Goal: Find specific page/section: Find specific page/section

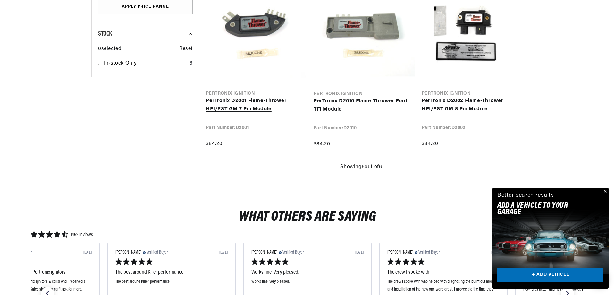
click at [239, 102] on link "PerTronix D2001 Flame-Thrower HEI/EST GM 7 Pin Module" at bounding box center [253, 105] width 95 height 16
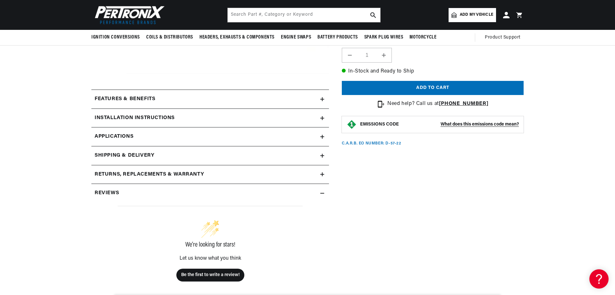
scroll to position [225, 0]
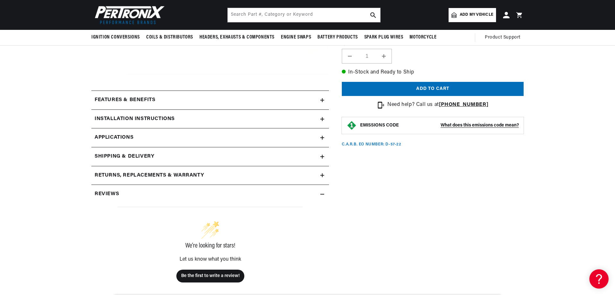
click at [320, 99] on div "Features & Benefits" at bounding box center [205, 100] width 229 height 8
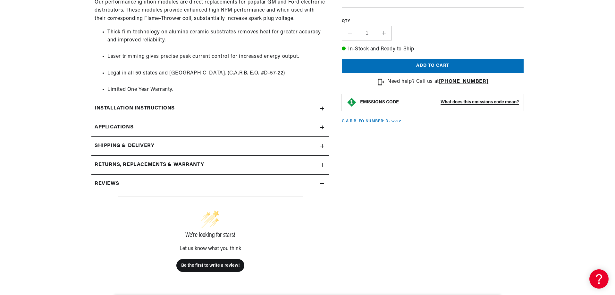
scroll to position [353, 0]
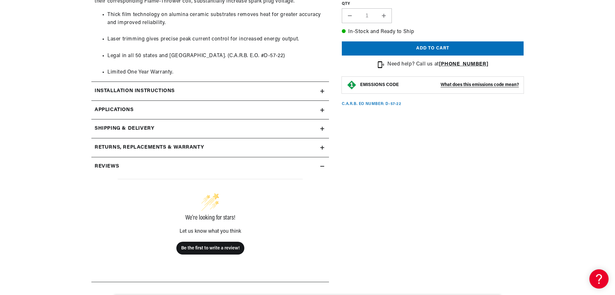
click at [322, 85] on summary "Installation instructions" at bounding box center [210, 91] width 238 height 19
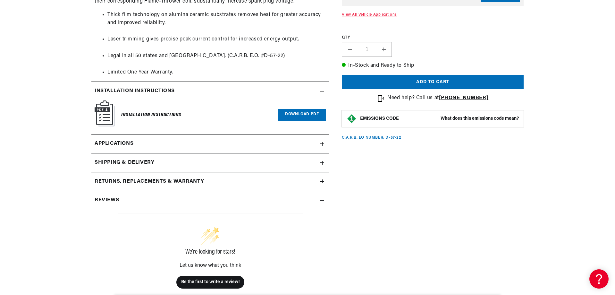
click at [312, 112] on link "Download PDF" at bounding box center [302, 115] width 48 height 12
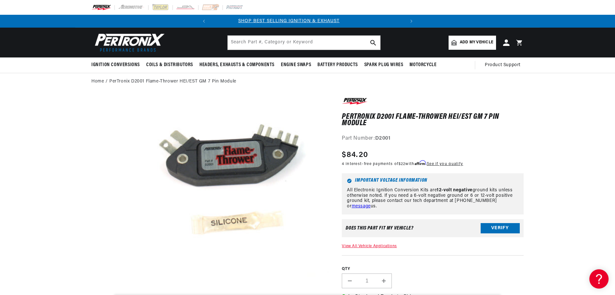
scroll to position [0, 0]
drag, startPoint x: 285, startPoint y: 192, endPoint x: 338, endPoint y: 221, distance: 60.7
drag, startPoint x: 338, startPoint y: 221, endPoint x: 356, endPoint y: 247, distance: 31.4
click at [356, 247] on link "View All Vehicle Applications" at bounding box center [369, 246] width 55 height 4
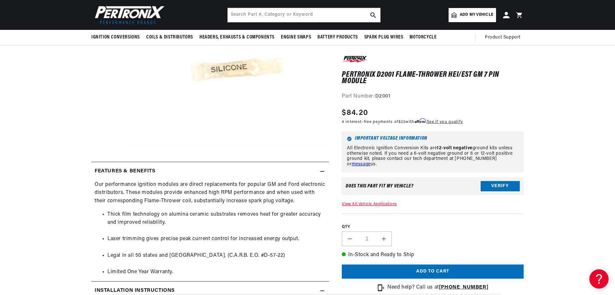
scroll to position [153, 0]
click at [373, 204] on link "View All Vehicle Applications" at bounding box center [369, 204] width 55 height 4
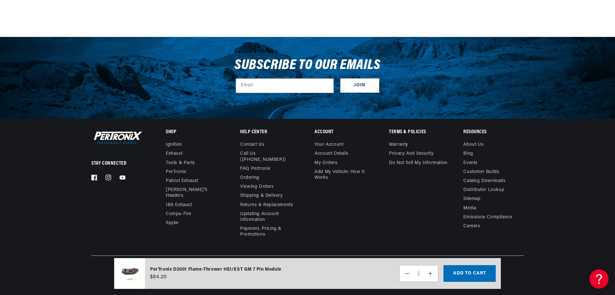
scroll to position [0, 0]
click at [172, 143] on link "Ignition" at bounding box center [174, 145] width 16 height 7
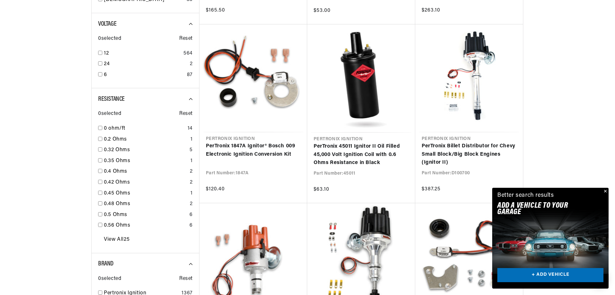
scroll to position [642, 0]
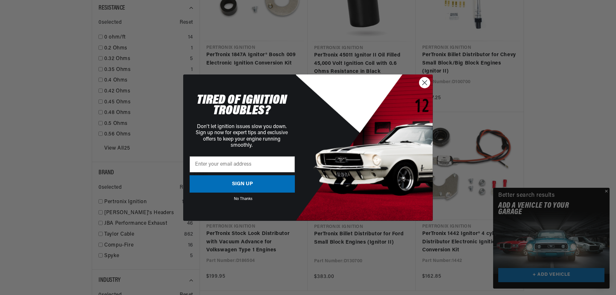
click at [426, 81] on circle "Close dialog" at bounding box center [424, 82] width 11 height 11
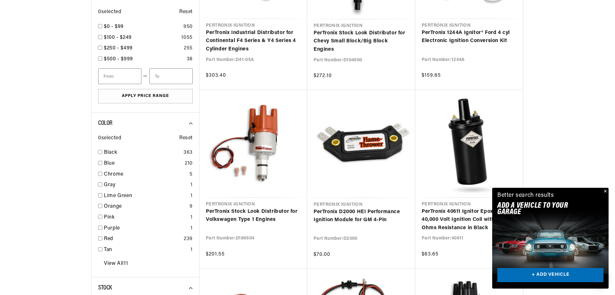
scroll to position [1027, 0]
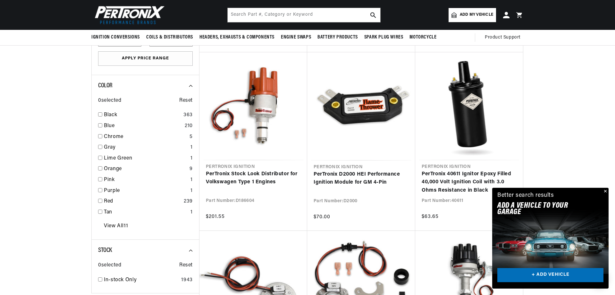
scroll to position [898, 0]
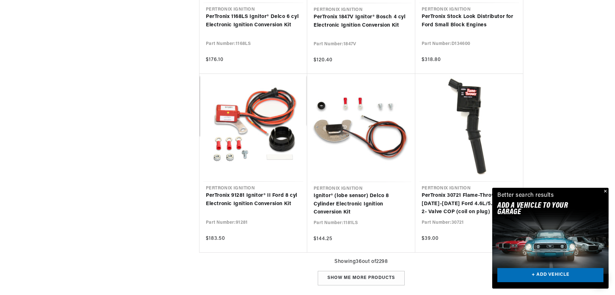
scroll to position [1401, 0]
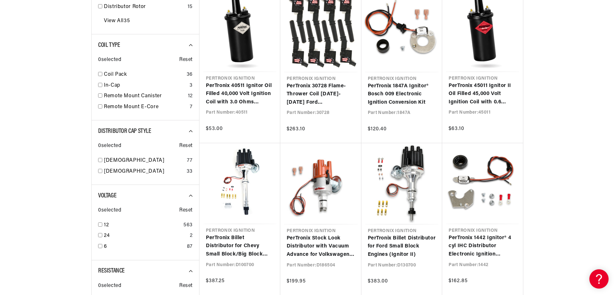
scroll to position [0, 194]
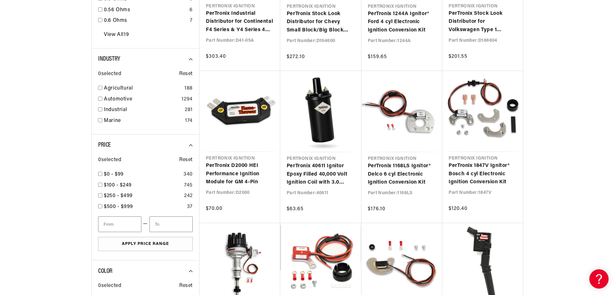
scroll to position [0, 45]
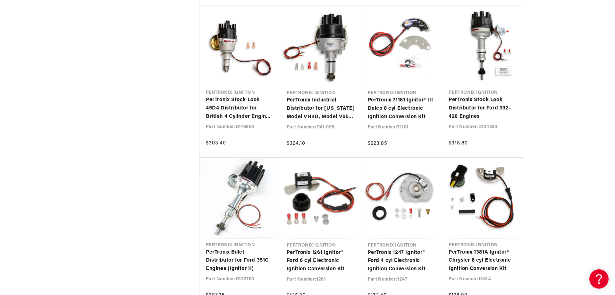
scroll to position [0, 194]
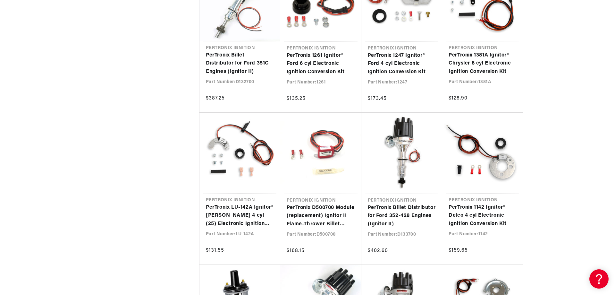
scroll to position [1604, 0]
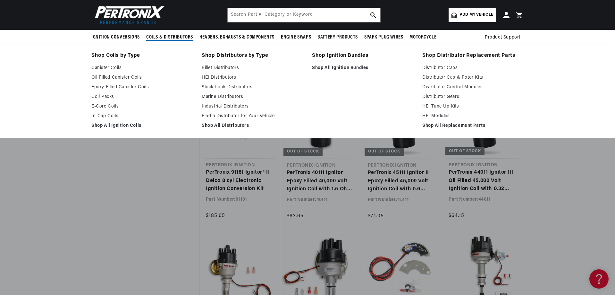
scroll to position [0, 194]
click at [227, 77] on link "HEI Distributors" at bounding box center [252, 78] width 101 height 8
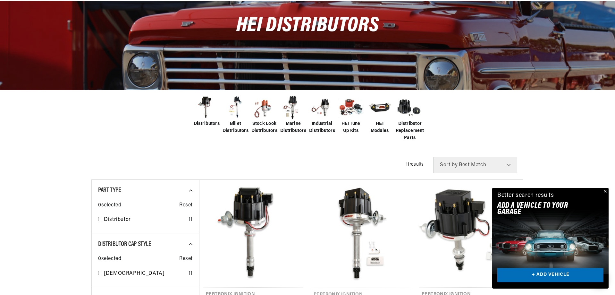
scroll to position [0, 194]
click at [416, 123] on span "Distributor Replacement Parts" at bounding box center [410, 130] width 29 height 21
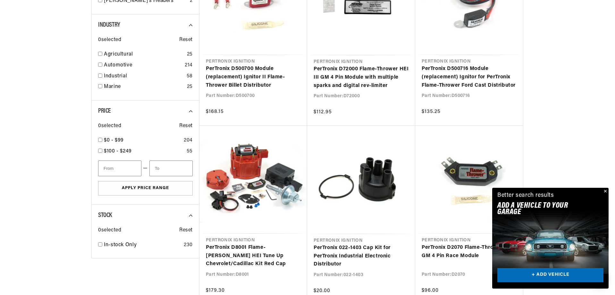
scroll to position [0, 194]
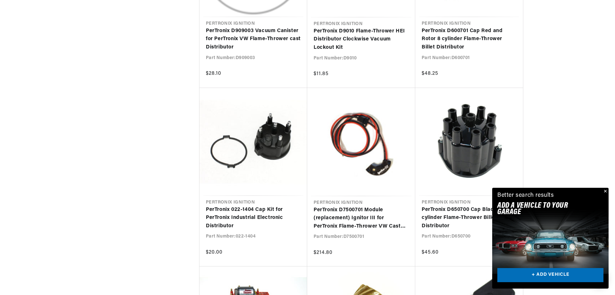
scroll to position [0, 194]
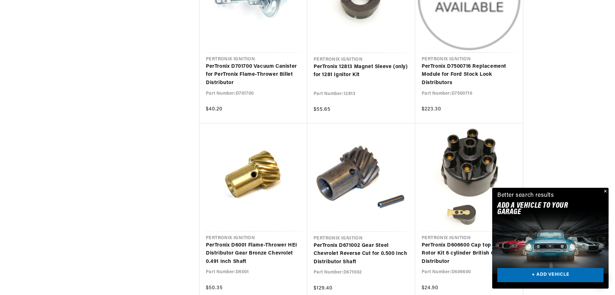
scroll to position [0, 194]
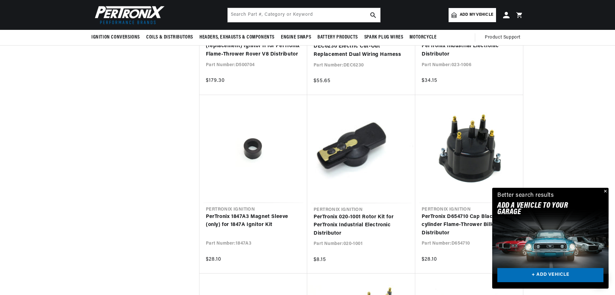
click at [476, 16] on span "Add my vehicle" at bounding box center [476, 15] width 33 height 6
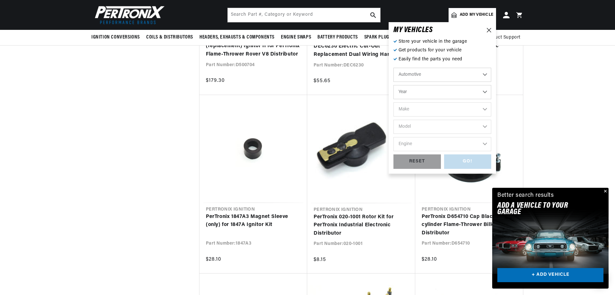
click at [483, 74] on select "Automotive Agricultural Industrial Marine Motorcycle" at bounding box center [443, 75] width 98 height 14
click at [482, 92] on select "Year 2024 2023 2022 2021 2020 2019 2018 2017 2016 2015 2014 2013 2012 2011 2010…" at bounding box center [443, 92] width 98 height 14
select select "1986"
click at [394, 85] on select "Year 2024 2023 2022 2021 2020 2019 2018 2017 2016 2015 2014 2013 2012 2011 2010…" at bounding box center [443, 92] width 98 height 14
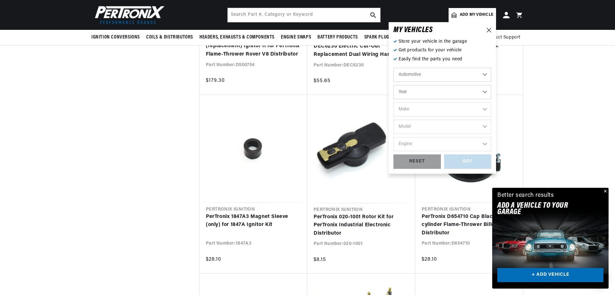
select select "1986"
click at [486, 110] on select "Make American Motors Bentley Buick Cadillac Chevrolet Chrysler Dodge Excalibur …" at bounding box center [443, 109] width 98 height 14
select select "GMC"
click at [394, 102] on select "Make American Motors Bentley Buick Cadillac Chevrolet Chrysler Dodge Excalibur …" at bounding box center [443, 109] width 98 height 14
select select "GMC"
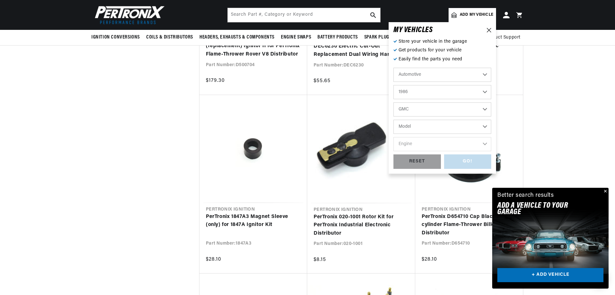
click at [426, 127] on select "Model B6000 C1500 C1500 Suburban C2500 C2500 Suburban C3500 C6000 C7000 Caballe…" at bounding box center [443, 127] width 98 height 14
select select "S15"
click at [394, 120] on select "Model B6000 C1500 C1500 Suburban C2500 C2500 Suburban C3500 C6000 C7000 Caballe…" at bounding box center [443, 127] width 98 height 14
select select "S15"
click at [483, 143] on select "Engine 2.8L" at bounding box center [443, 144] width 98 height 14
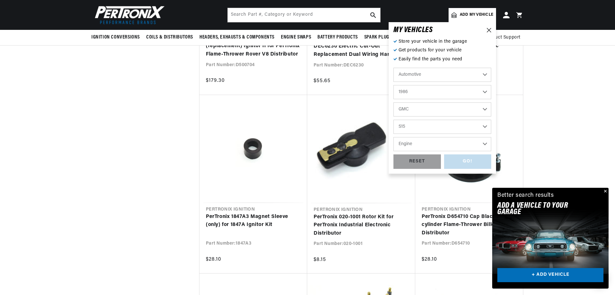
select select "2.8L"
click at [394, 137] on select "Engine 2.8L" at bounding box center [443, 144] width 98 height 14
select select "2.8L"
click at [464, 162] on div "GO!" at bounding box center [467, 161] width 47 height 14
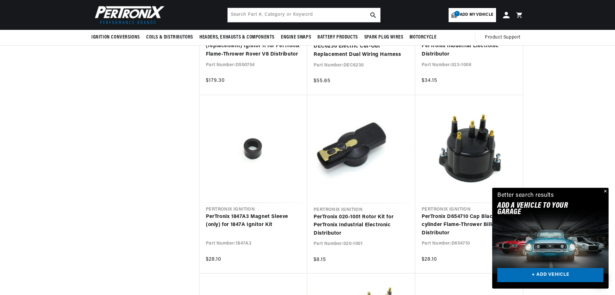
select select "1986"
select select "GMC"
select select "S15"
select select "2.8L"
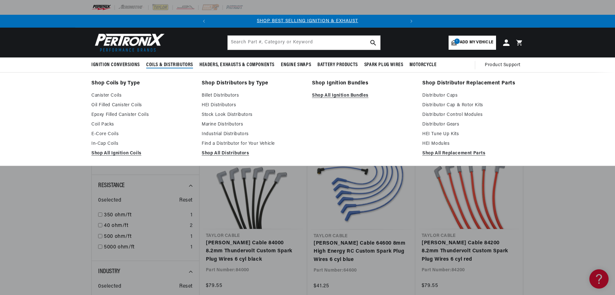
click at [163, 63] on span "Coils & Distributors" at bounding box center [169, 65] width 47 height 7
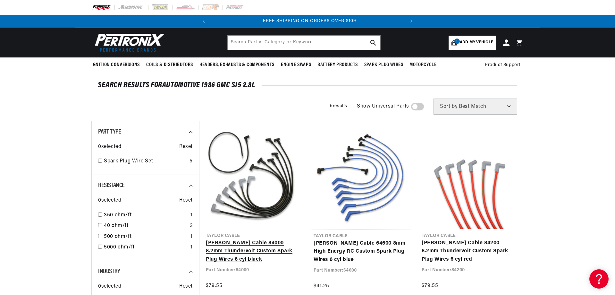
scroll to position [0, 194]
